Goal: Information Seeking & Learning: Check status

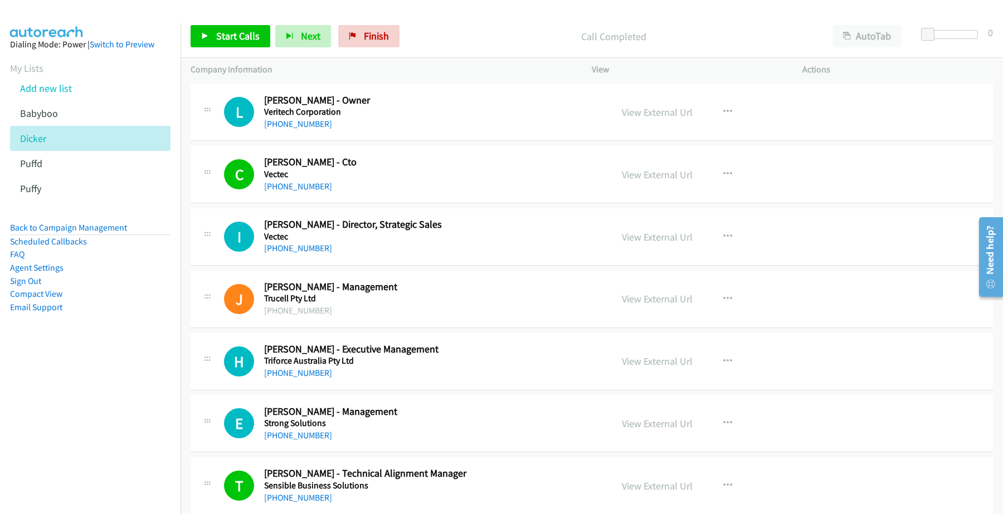
scroll to position [5397, 0]
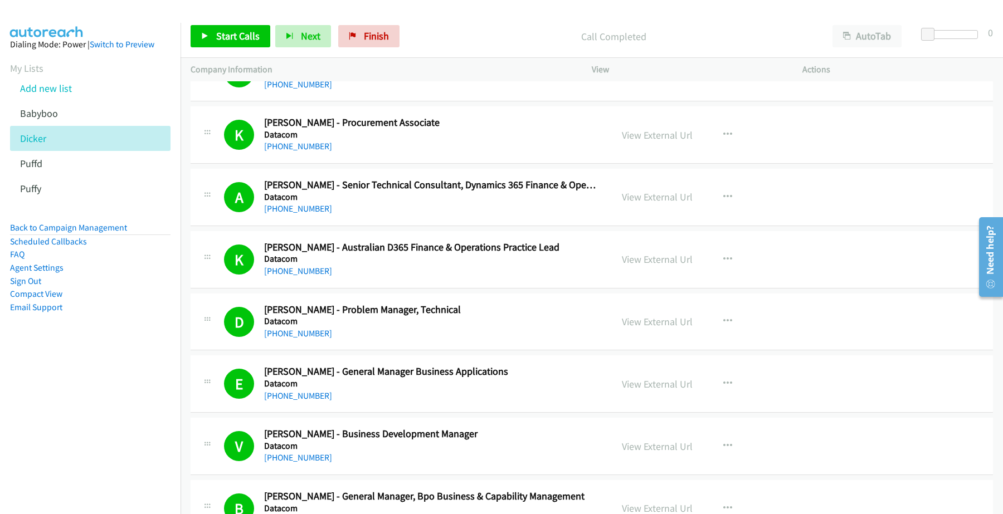
click at [338, 212] on div "[PHONE_NUMBER]" at bounding box center [430, 208] width 333 height 13
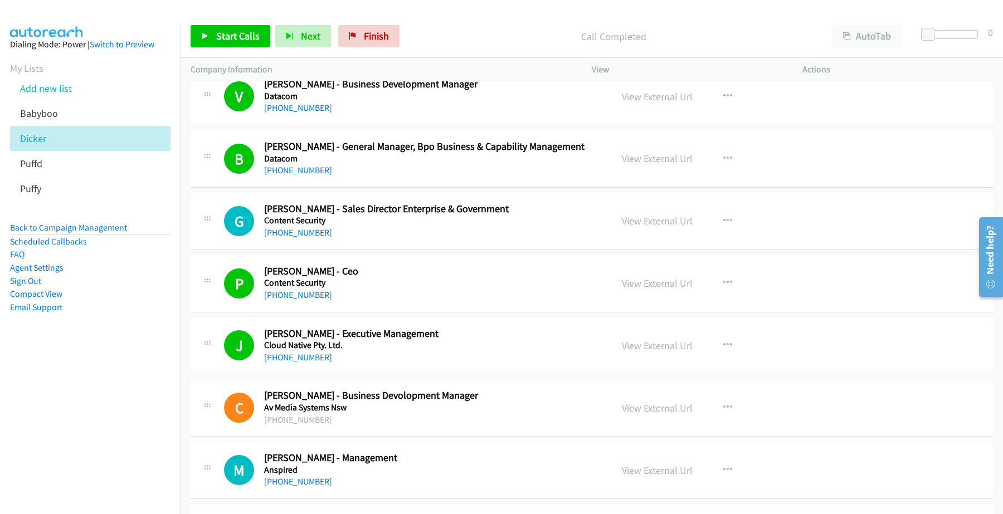
scroll to position [5745, 0]
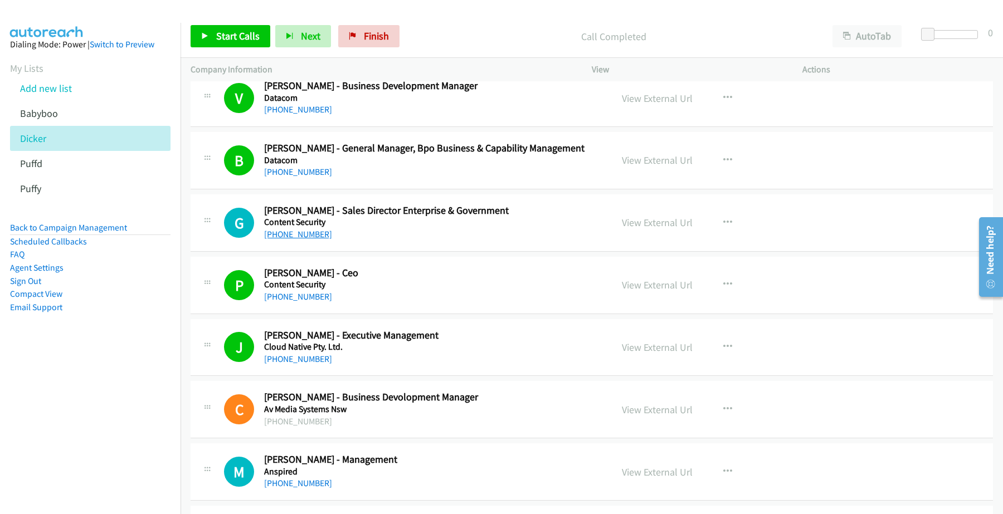
click at [304, 240] on link "[PHONE_NUMBER]" at bounding box center [298, 234] width 68 height 11
click at [643, 229] on link "View External Url" at bounding box center [657, 222] width 71 height 13
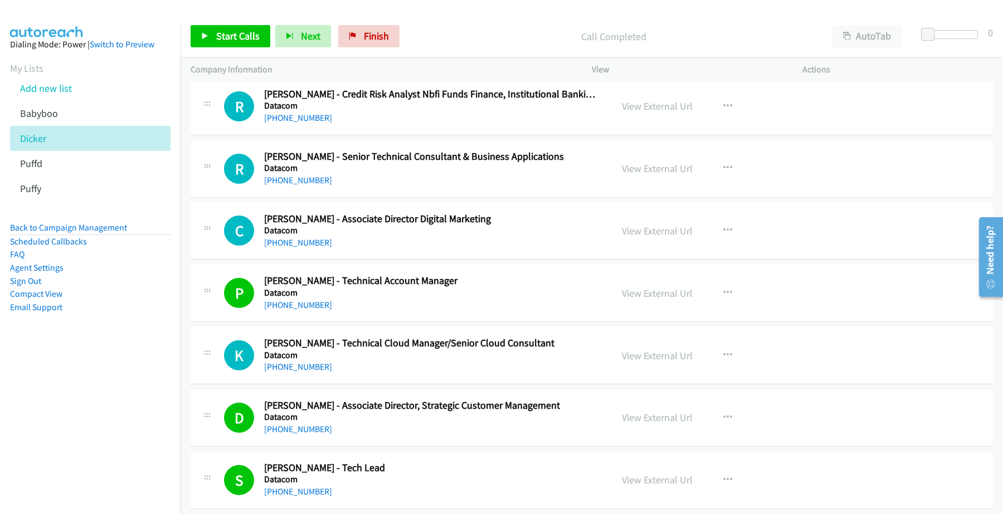
scroll to position [4839, 0]
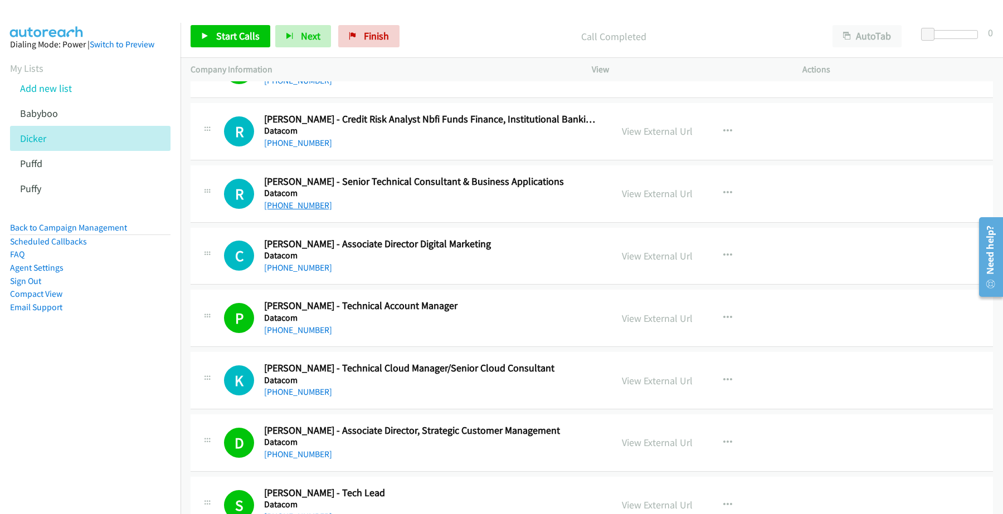
click at [304, 211] on link "[PHONE_NUMBER]" at bounding box center [298, 205] width 68 height 11
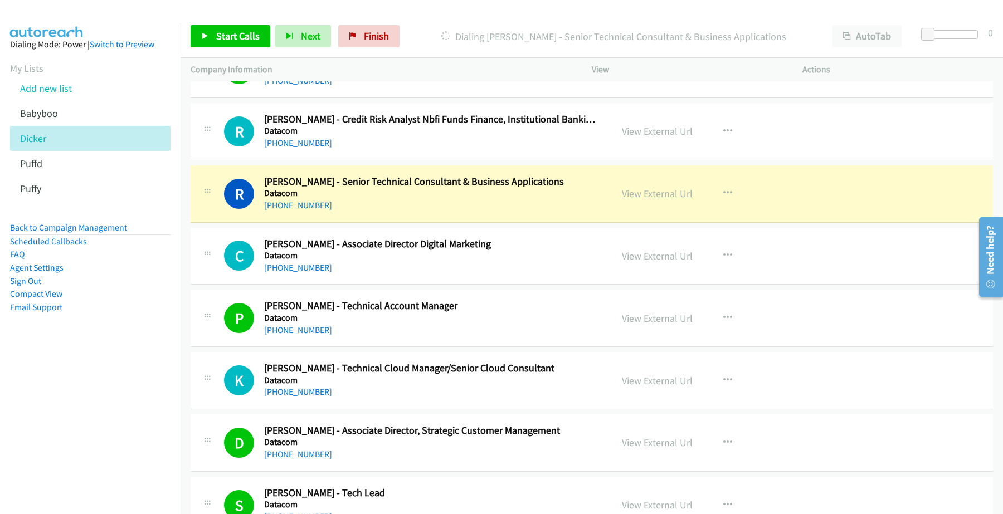
click at [642, 198] on link "View External Url" at bounding box center [657, 193] width 71 height 13
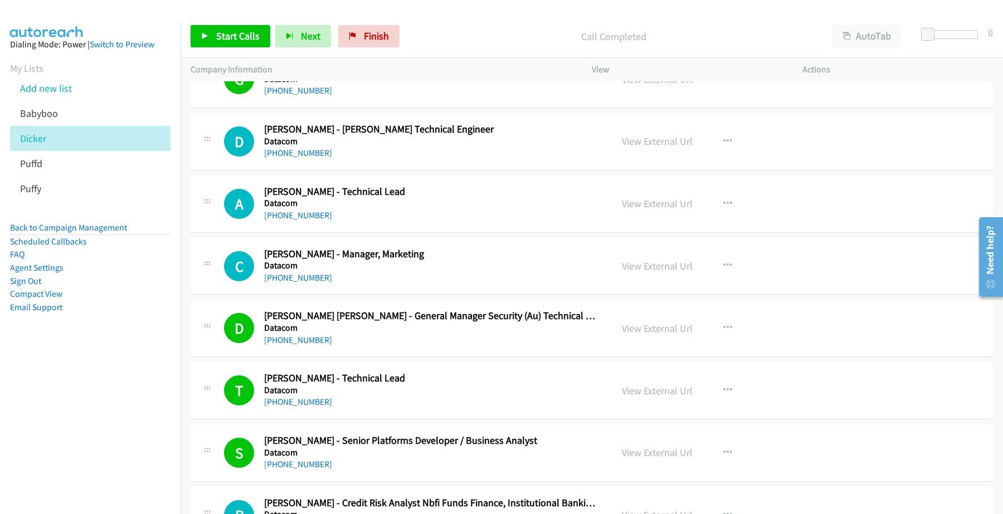
scroll to position [4422, 0]
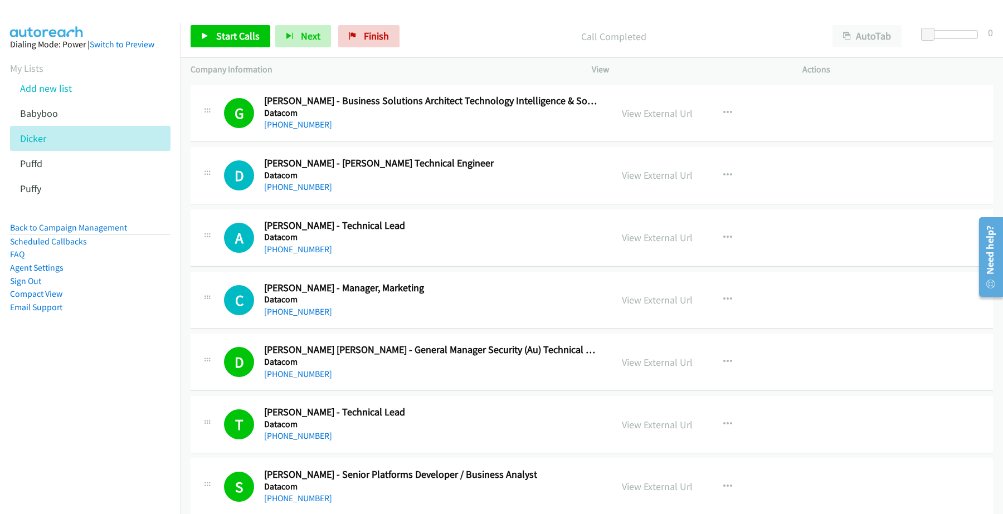
click at [298, 255] on link "[PHONE_NUMBER]" at bounding box center [298, 249] width 68 height 11
click at [647, 240] on link "View External Url" at bounding box center [657, 237] width 71 height 13
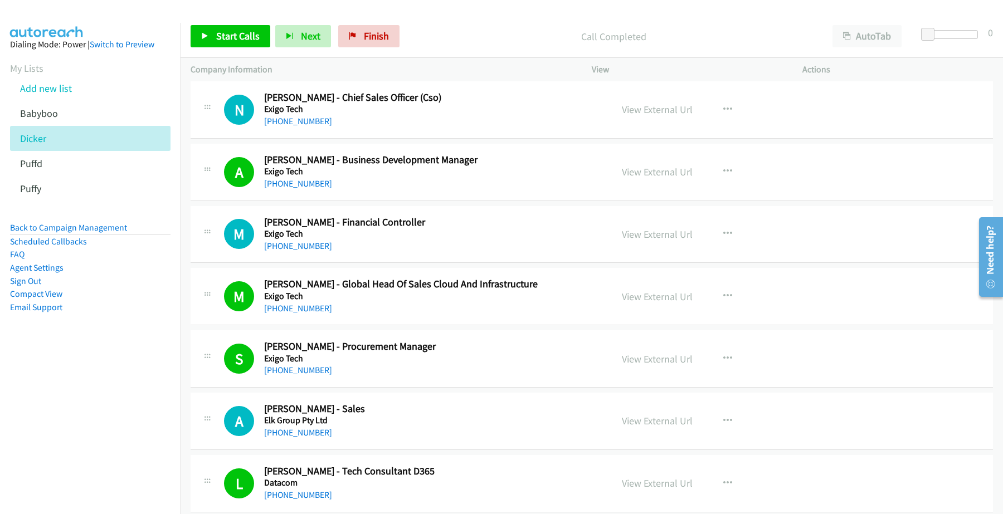
scroll to position [3795, 0]
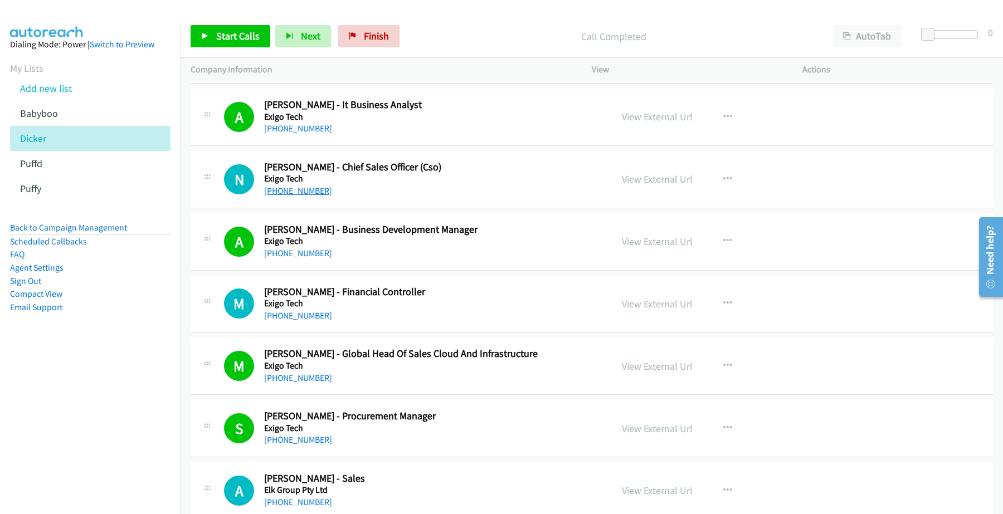
click at [302, 196] on link "[PHONE_NUMBER]" at bounding box center [298, 191] width 68 height 11
click at [644, 186] on link "View External Url" at bounding box center [657, 179] width 71 height 13
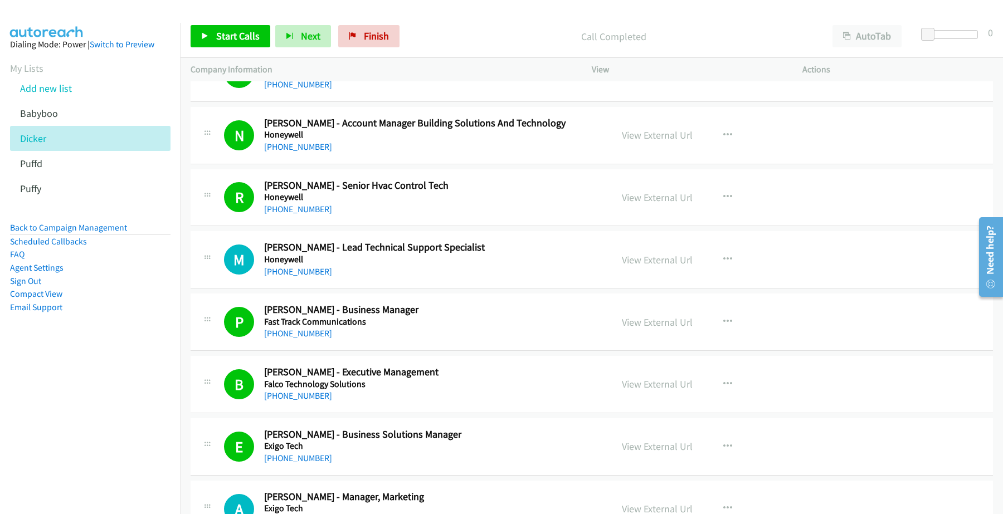
scroll to position [3238, 0]
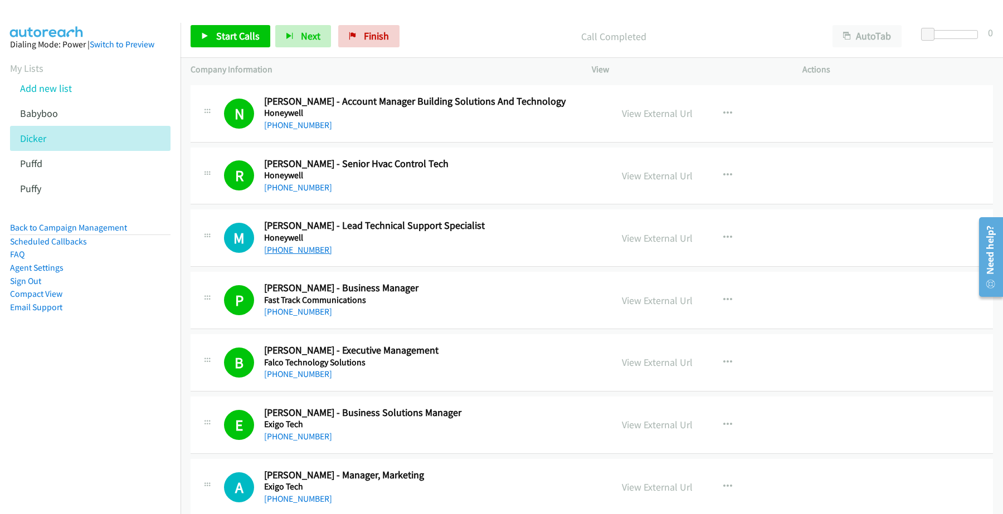
click at [307, 252] on link "[PHONE_NUMBER]" at bounding box center [298, 250] width 68 height 11
click at [653, 241] on link "View External Url" at bounding box center [657, 238] width 71 height 13
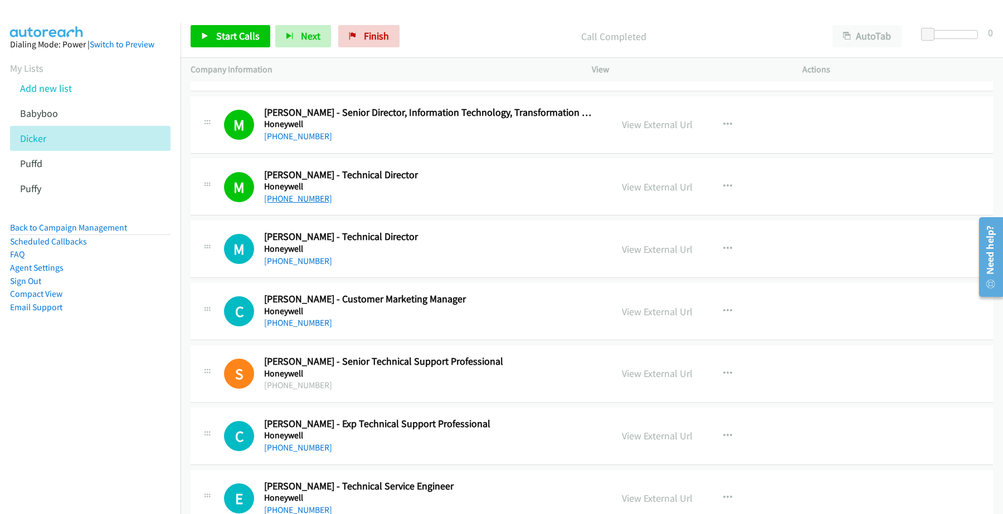
scroll to position [2611, 0]
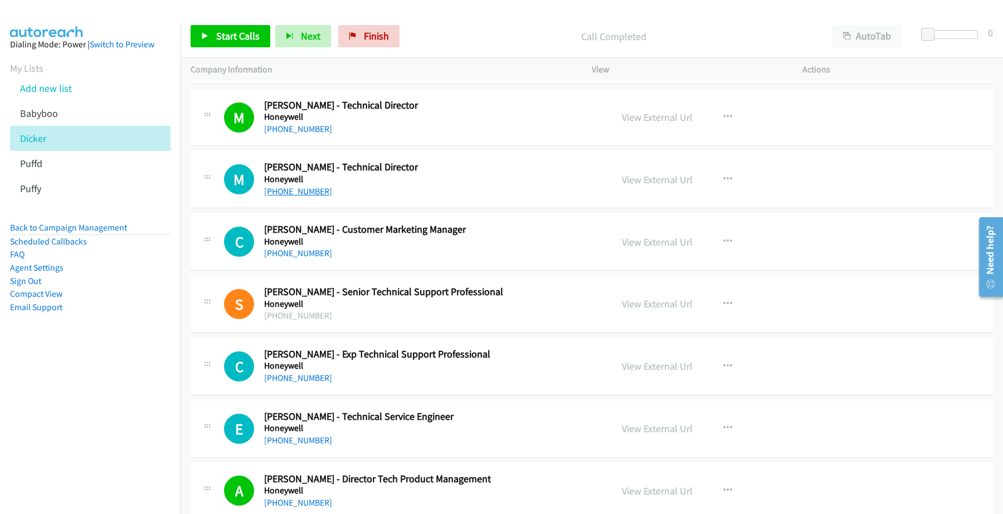
click at [287, 194] on link "[PHONE_NUMBER]" at bounding box center [298, 191] width 68 height 11
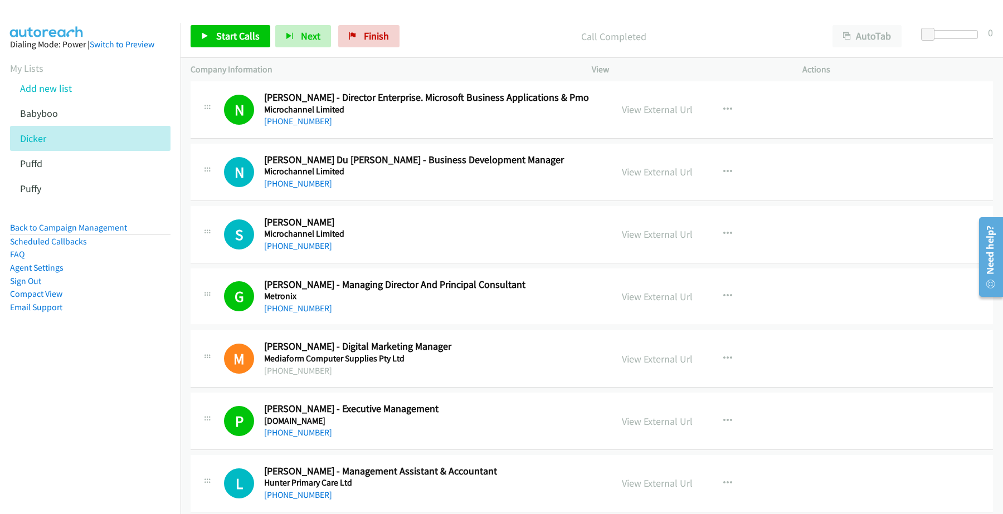
scroll to position [1775, 0]
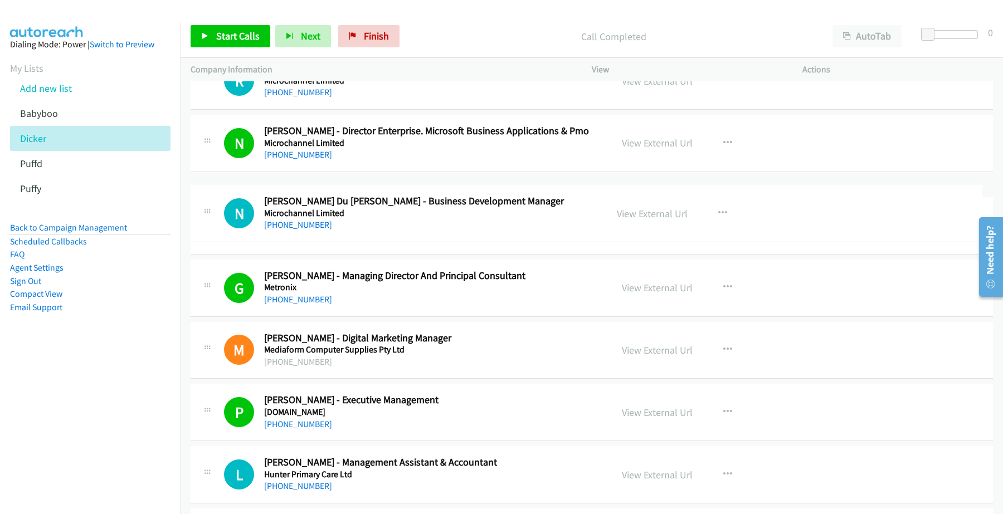
drag, startPoint x: 302, startPoint y: 221, endPoint x: 382, endPoint y: 226, distance: 79.9
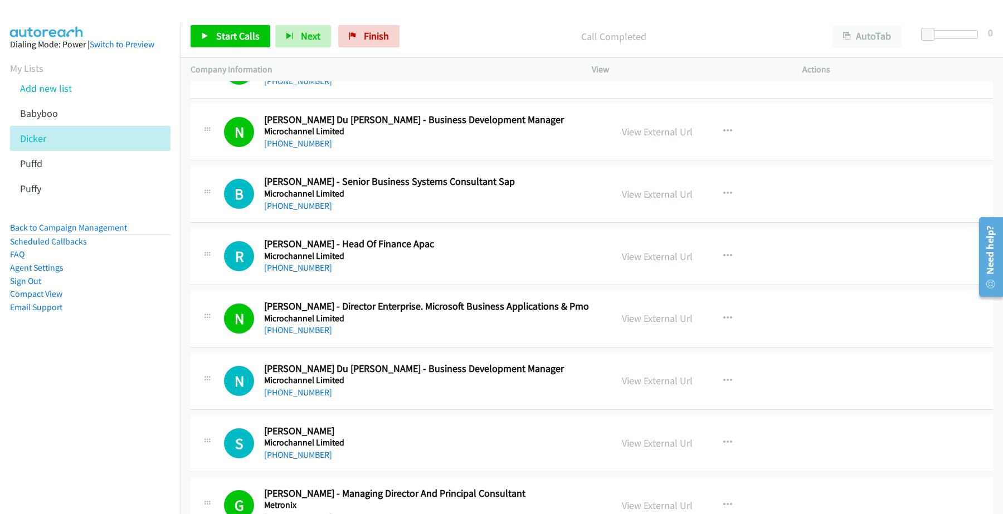
scroll to position [1567, 0]
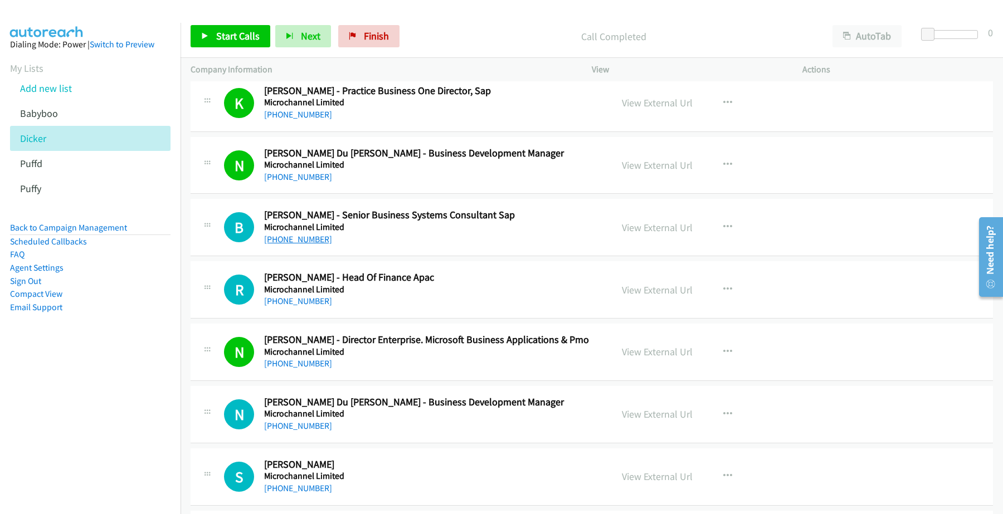
click at [308, 245] on link "[PHONE_NUMBER]" at bounding box center [298, 239] width 68 height 11
click at [656, 226] on link "View External Url" at bounding box center [657, 227] width 71 height 13
click at [369, 42] on span "Finish" at bounding box center [376, 36] width 25 height 13
